Goal: Ask a question: Seek information or help from site administrators or community

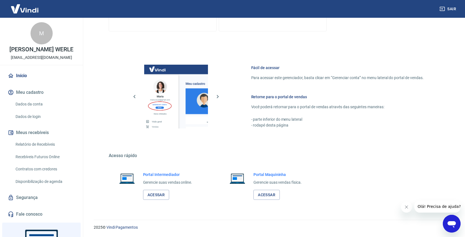
scroll to position [37, 0]
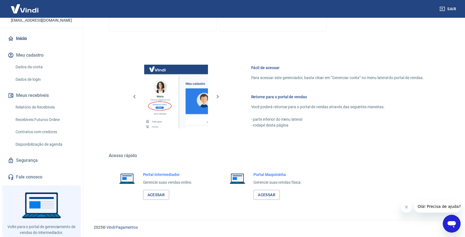
click at [24, 182] on link "Fale conosco" at bounding box center [42, 177] width 70 height 12
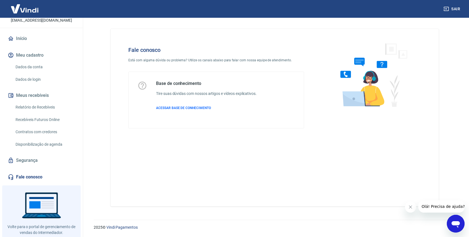
click at [458, 225] on icon "Abrir janela de mensagens" at bounding box center [456, 224] width 8 height 7
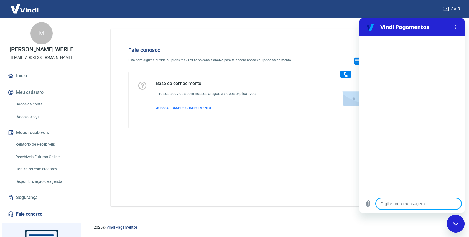
click at [23, 108] on link "Dados da conta" at bounding box center [44, 103] width 63 height 11
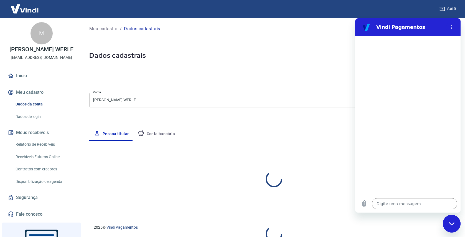
select select "PR"
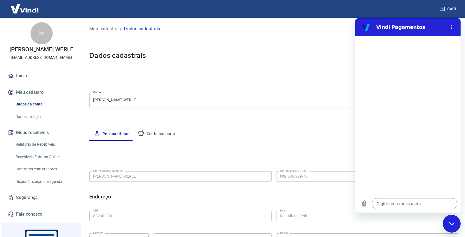
click at [23, 78] on link "Início" at bounding box center [42, 76] width 70 height 12
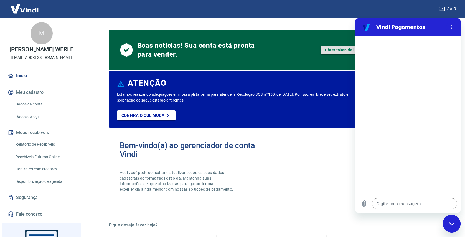
click at [338, 47] on link "Obter token de integração" at bounding box center [350, 49] width 58 height 9
type textarea "x"
click at [447, 24] on button "Menu de opções" at bounding box center [451, 27] width 11 height 11
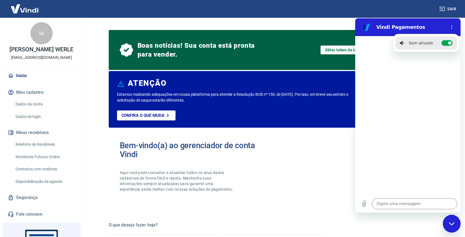
click at [402, 92] on div at bounding box center [407, 115] width 105 height 159
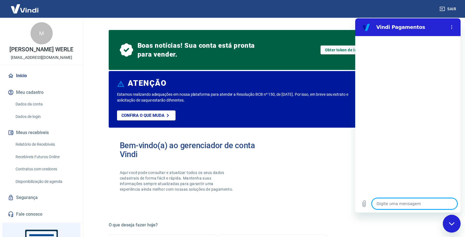
click at [427, 207] on textarea at bounding box center [414, 203] width 85 height 11
type textarea "o"
type textarea "x"
type textarea "ol"
type textarea "x"
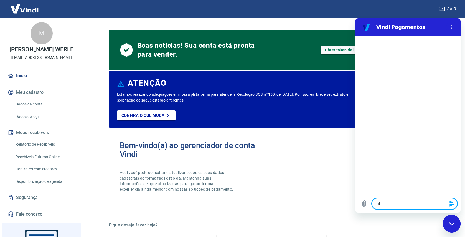
type textarea "ola"
type textarea "x"
type textarea "ola,"
type textarea "x"
type textarea "ola,"
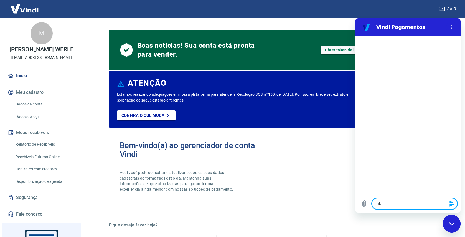
type textarea "x"
type textarea "ola, n"
type textarea "x"
type textarea "ola, n˜"
type textarea "x"
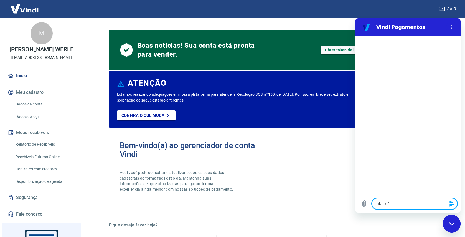
type textarea "ola, nã"
type textarea "x"
type textarea "ola, não"
type textarea "x"
type textarea "ola, não"
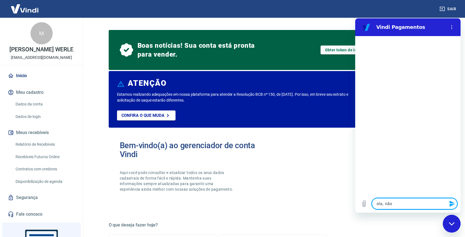
type textarea "x"
type textarea "ola, não e"
type textarea "x"
type textarea "ola, não es"
type textarea "x"
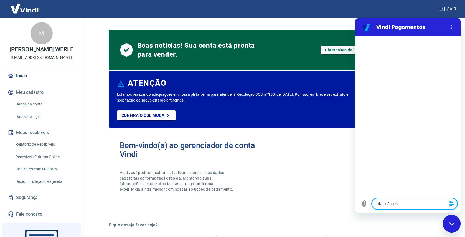
type textarea "ola, não est"
type textarea "x"
type textarea "ola, não esto"
type textarea "x"
type textarea "ola, não estou"
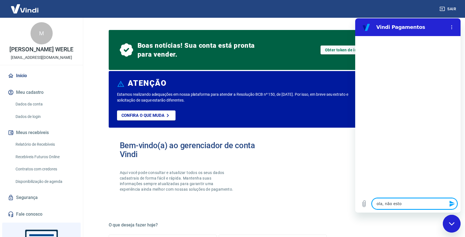
type textarea "x"
type textarea "ola, não estou"
type textarea "x"
type textarea "ola, não estou c"
type textarea "x"
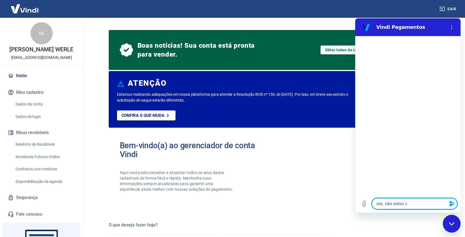
type textarea "ola, não estou co"
type textarea "x"
type textarea "ola, não estou con"
type textarea "x"
type textarea "ola, não estou cons"
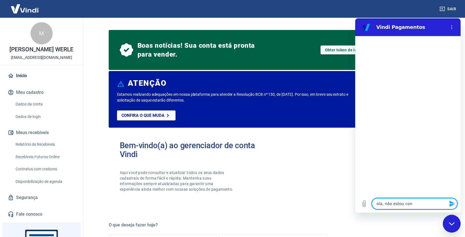
type textarea "x"
type textarea "ola, não estou conse"
type textarea "x"
type textarea "ola, não estou conseg"
type textarea "x"
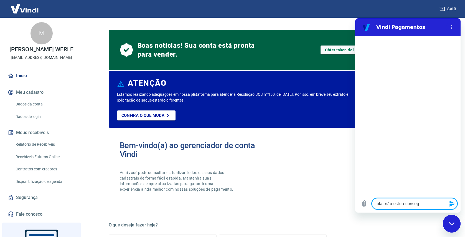
type textarea "ola, não estou consegu"
type textarea "x"
type textarea "ola, não estou consegui"
type textarea "x"
type textarea "ola, não estou conseguin"
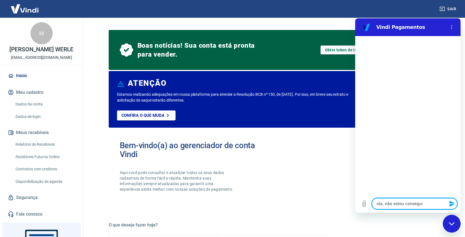
type textarea "x"
type textarea "ola, não estou conseguind"
type textarea "x"
type textarea "ola, não estou conseguindo"
type textarea "x"
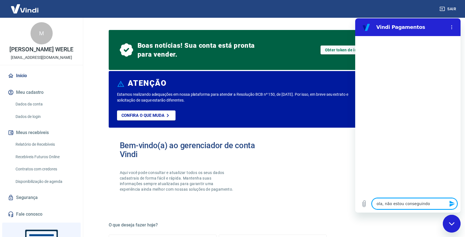
type textarea "ola, não estou conseguindo"
type textarea "x"
type textarea "ola, não estou conseguindo r"
type textarea "x"
type textarea "ola, não estou conseguindo re"
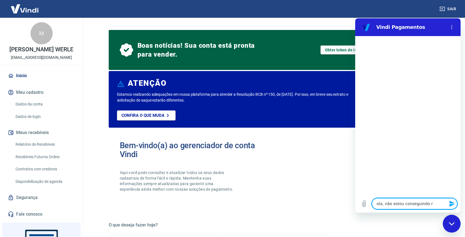
type textarea "x"
type textarea "ola, não estou conseguindo rea"
type textarea "x"
type textarea "ola, não estou conseguindo real"
type textarea "x"
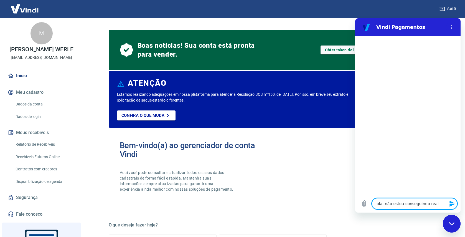
type textarea "ola, não estou conseguindo reali"
type textarea "x"
type textarea "ola, não estou conseguindo realiz"
type textarea "x"
type textarea "ola, não estou conseguindo realiza"
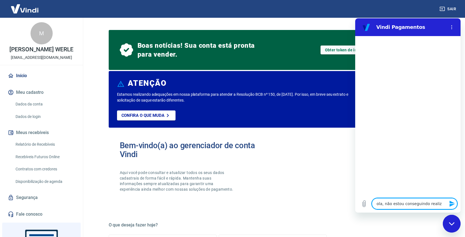
type textarea "x"
type textarea "ola, não estou conseguindo realizar"
type textarea "x"
type textarea "ola, não estou conseguindo realizar"
type textarea "x"
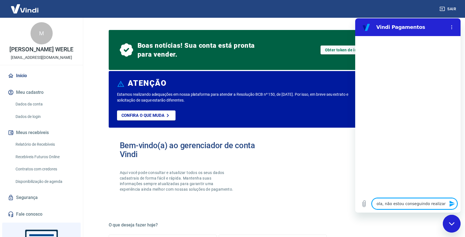
type textarea "ola, não estou conseguindo realizar a"
type textarea "x"
type textarea "ola, não estou conseguindo realizar a"
type textarea "x"
type textarea "ola, não estou conseguindo realizar a i"
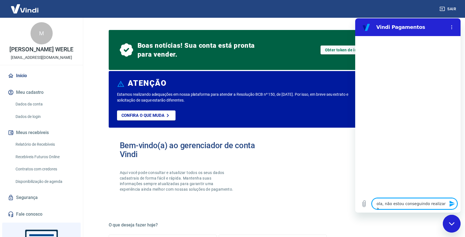
type textarea "x"
type textarea "ola, não estou conseguindo realizar a in"
type textarea "x"
type textarea "ola, não estou conseguindo realizar a int"
type textarea "x"
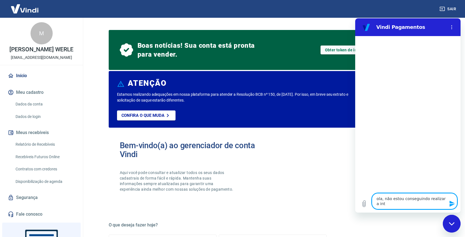
type textarea "ola, não estou conseguindo realizar a inte"
type textarea "x"
type textarea "ola, não estou conseguindo realizar a integ"
type textarea "x"
type textarea "ola, não estou conseguindo realizar a integr"
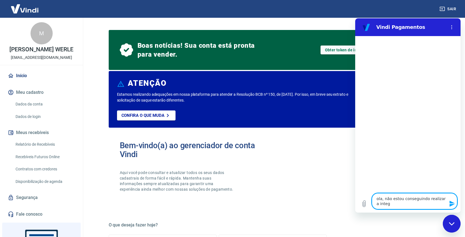
type textarea "x"
type textarea "ola, não estou conseguindo realizar a integra"
type textarea "x"
type textarea "ola, não estou conseguindo realizar a integra'"
type textarea "x"
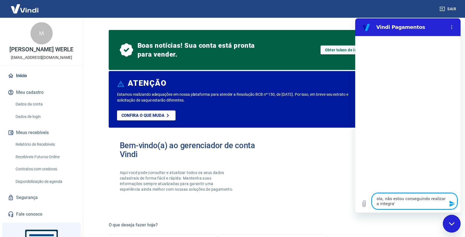
type textarea "ola, não estou conseguindo realizar a integraç"
type textarea "x"
type textarea "ola, não estou conseguindo realizar a integraça"
type textarea "x"
type textarea "ola, não estou conseguindo realizar a integraç"
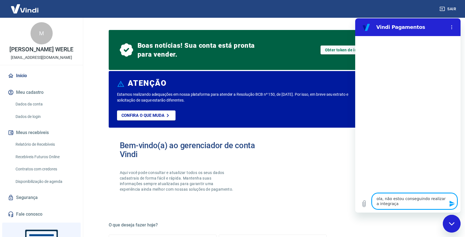
type textarea "x"
type textarea "ola, não estou conseguindo realizar a integraç`"
type textarea "x"
type textarea "ola, não estou conseguindo realizar a integraçÀ"
type textarea "x"
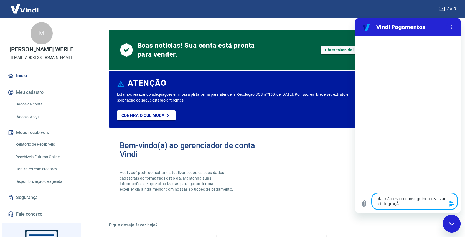
type textarea "ola, não estou conseguindo realizar a integraçÀo"
type textarea "x"
type textarea "ola, não estou conseguindo realizar a integraçÀo"
type textarea "x"
type textarea "ola, não estou conseguindo realizar a integraçÀo"
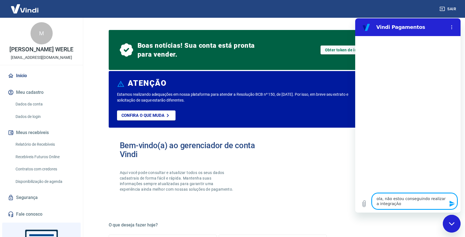
type textarea "x"
type textarea "ola, não estou conseguindo realizar a integraçÀ"
type textarea "x"
type textarea "ola, não estou conseguindo realizar a integraç"
type textarea "x"
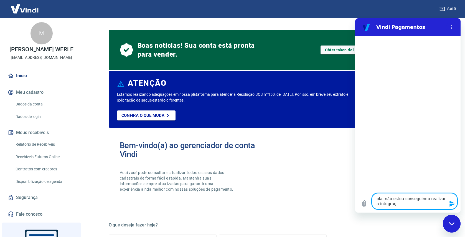
type textarea "ola, não estou conseguindo realizar a integraç˜"
type textarea "x"
type textarea "ola, não estou conseguindo realizar a integraçã"
type textarea "x"
type textarea "ola, não estou conseguindo realizar a integração"
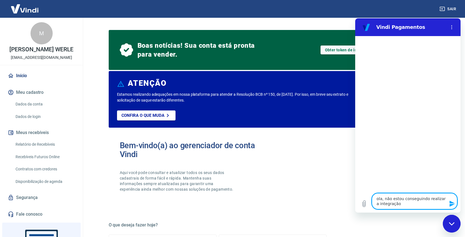
type textarea "x"
type textarea "ola, não estou conseguindo realizar a integração"
type textarea "x"
type textarea "ola, não estou conseguindo realizar a integração d"
type textarea "x"
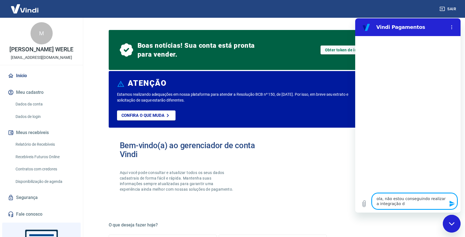
type textarea "ola, não estou conseguindo realizar a integração do"
type textarea "x"
type textarea "ola, não estou conseguindo realizar a integração do"
type textarea "x"
type textarea "ola, não estou conseguindo realizar a integração do c"
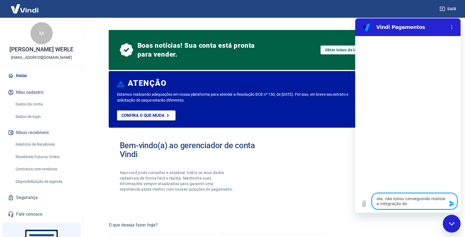
type textarea "x"
type textarea "ola, não estou conseguindo realizar a integração do cl"
type textarea "x"
type textarea "ola, não estou conseguindo realizar a integração do clu"
type textarea "x"
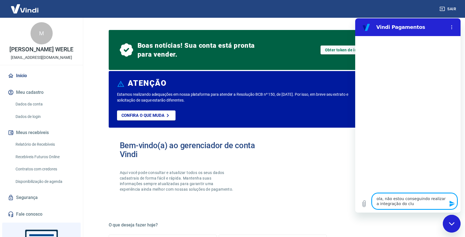
type textarea "ola, não estou conseguindo realizar a integração do club"
type textarea "x"
type textarea "ola, não estou conseguindo realizar a integração do clube"
type textarea "x"
type textarea "ola, não estou conseguindo realizar a integração do clube"
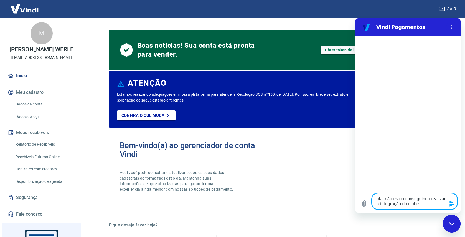
type textarea "x"
type textarea "ola, não estou conseguindo realizar a integração do clube d"
type textarea "x"
type textarea "ola, não estou conseguindo realizar a integração do clube de"
type textarea "x"
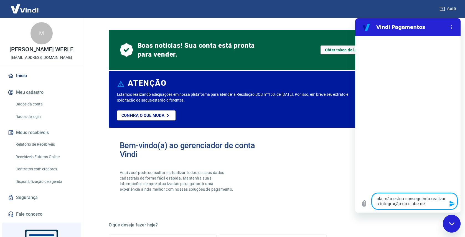
type textarea "ola, não estou conseguindo realizar a integração do clube de"
type textarea "x"
type textarea "ola, não estou conseguindo realizar a integração do clube de a"
type textarea "x"
type textarea "ola, não estou conseguindo realizar a integração do clube de as"
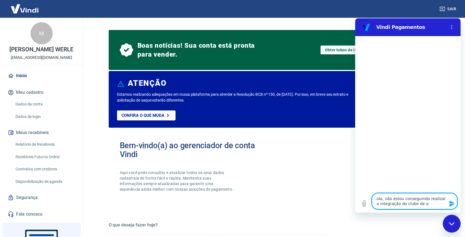
type textarea "x"
type textarea "ola, não estou conseguindo realizar a integração do clube de ass"
type textarea "x"
type textarea "ola, não estou conseguindo realizar a integração do clube de assi"
type textarea "x"
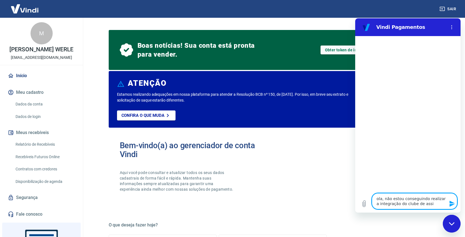
type textarea "ola, não estou conseguindo realizar a integração do clube de assin"
type textarea "x"
type textarea "ola, não estou conseguindo realizar a integração do clube de assina"
type textarea "x"
type textarea "ola, não estou conseguindo realizar a integração do clube de assinat"
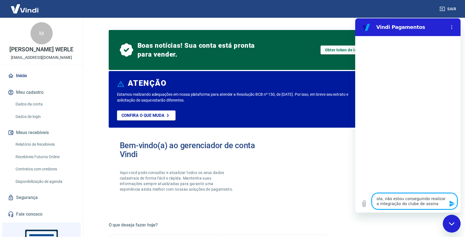
type textarea "x"
type textarea "ola, não estou conseguindo realizar a integração do clube de assinatu"
type textarea "x"
type textarea "ola, não estou conseguindo realizar a integração do clube de assinatur"
type textarea "x"
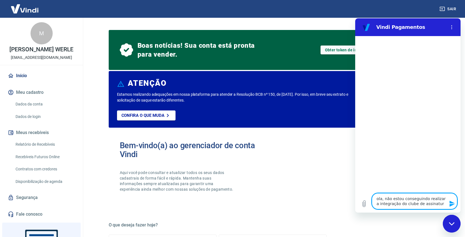
type textarea "ola, não estou conseguindo realizar a integração do clube de assinatura"
type textarea "x"
type textarea "ola, não estou conseguindo realizar a integração do clube de assinatura"
type textarea "x"
type textarea "ola, não estou conseguindo realizar a integração do clube de assinatura c"
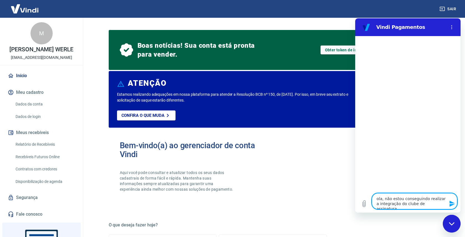
type textarea "x"
type textarea "ola, não estou conseguindo realizar a integração do clube de assinatura co"
type textarea "x"
type textarea "ola, não estou conseguindo realizar a integração do clube de assinatura com"
type textarea "x"
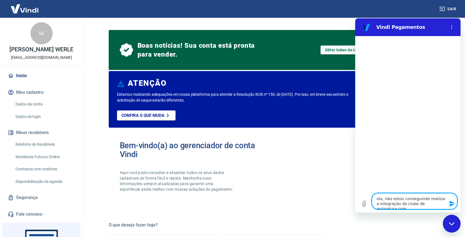
type textarea "ola, não estou conseguindo realizar a integração do clube de assinatura com"
type textarea "x"
type textarea "ola, não estou conseguindo realizar a integração do clube de assinatura com a"
type textarea "x"
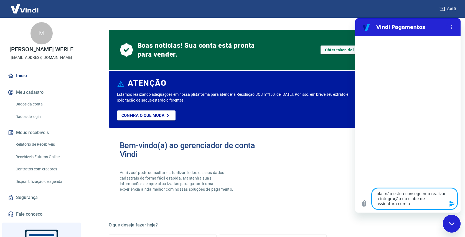
type textarea "ola, não estou conseguindo realizar a integração do clube de assinatura com a"
type textarea "x"
type textarea "ola, não estou conseguindo realizar a integração do clube de assinatura com a p"
type textarea "x"
type textarea "ola, não estou conseguindo realizar a integração do clube de assinatura com a pl"
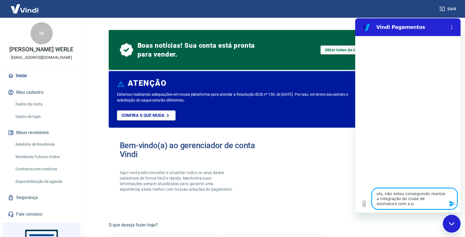
type textarea "x"
type textarea "ola, não estou conseguindo realizar a integração do clube de assinatura com a p…"
type textarea "x"
type textarea "ola, não estou conseguindo realizar a integração do clube de assinatura com a p…"
type textarea "x"
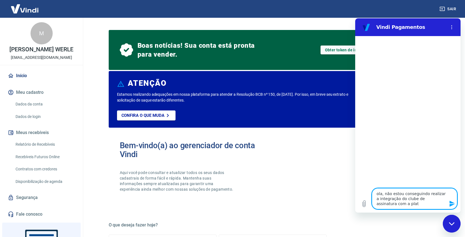
type textarea "ola, não estou conseguindo realizar a integração do clube de assinatura com a p…"
type textarea "x"
type textarea "ola, não estou conseguindo realizar a integração do clube de assinatura com a p…"
type textarea "x"
type textarea "ola, não estou conseguindo realizar a integração do clube de assinatura com a p…"
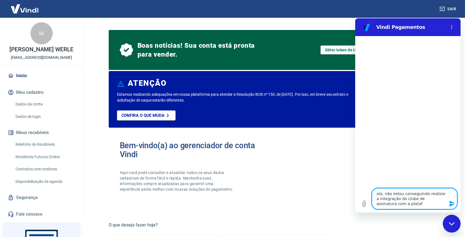
type textarea "x"
type textarea "ola, não estou conseguindo realizar a integração do clube de assinatura com a p…"
type textarea "x"
type textarea "ola, não estou conseguindo realizar a integração do clube de assinatura com a p…"
type textarea "x"
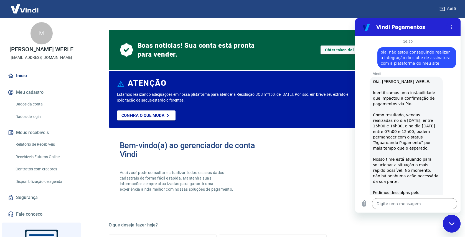
click at [409, 55] on div "diz: ola, não estou conseguindo realizar a integração do clube de assinatura co…" at bounding box center [416, 57] width 79 height 21
copy span "ola, não estou conseguindo realizar a integração do clube de assinatura com a p…"
click at [395, 202] on textarea at bounding box center [414, 203] width 85 height 11
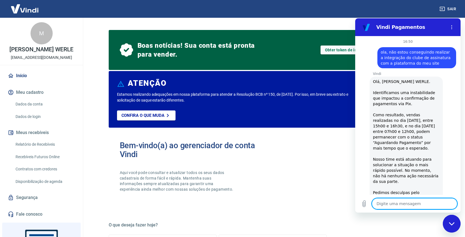
paste textarea "ola, não estou conseguindo realizar a integração do clube de assinatura com a p…"
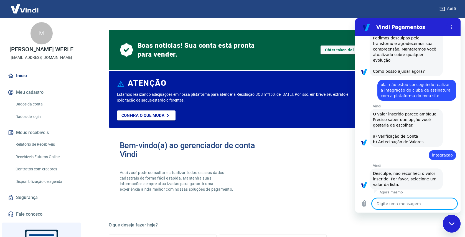
scroll to position [161, 0]
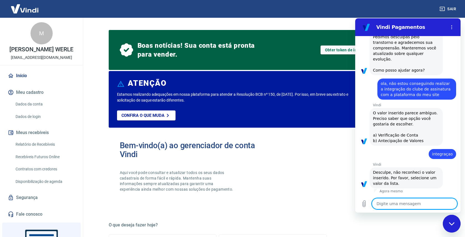
click at [405, 205] on textarea at bounding box center [414, 203] width 85 height 11
click at [395, 206] on textarea at bounding box center [414, 203] width 85 height 11
click at [401, 28] on h2 "Vindi Pagamentos" at bounding box center [410, 27] width 68 height 7
click at [166, 49] on span "Boas notícias! Sua conta está pronta para vender." at bounding box center [198, 50] width 120 height 18
click at [454, 26] on button "Menu de opções" at bounding box center [451, 27] width 11 height 11
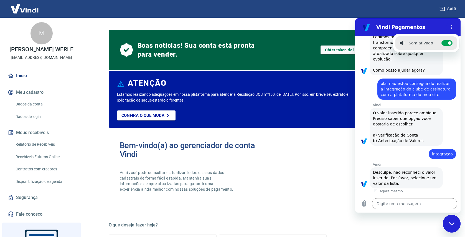
click at [412, 45] on div "Som ativado" at bounding box center [416, 43] width 33 height 6
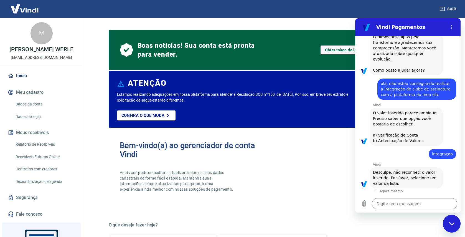
click at [383, 27] on h2 "Vindi Pagamentos" at bounding box center [410, 27] width 68 height 7
click at [459, 224] on div "Fechar janela de mensagens" at bounding box center [451, 223] width 17 height 17
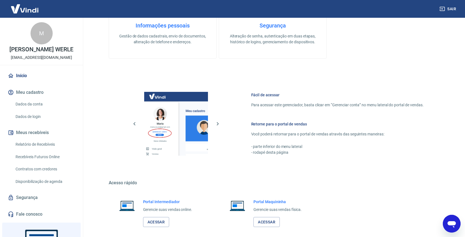
scroll to position [294, 0]
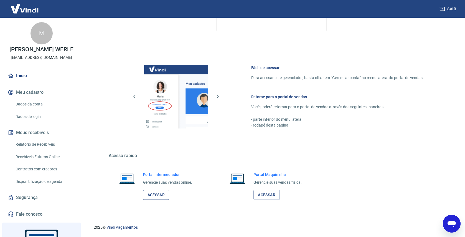
click at [162, 197] on link "Acessar" at bounding box center [156, 195] width 26 height 10
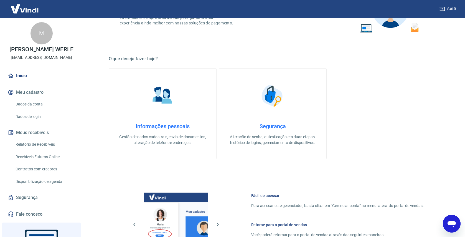
scroll to position [18, 0]
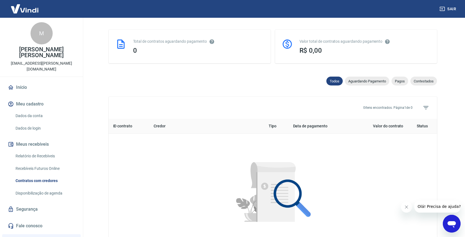
scroll to position [156, 0]
